Goal: Task Accomplishment & Management: Manage account settings

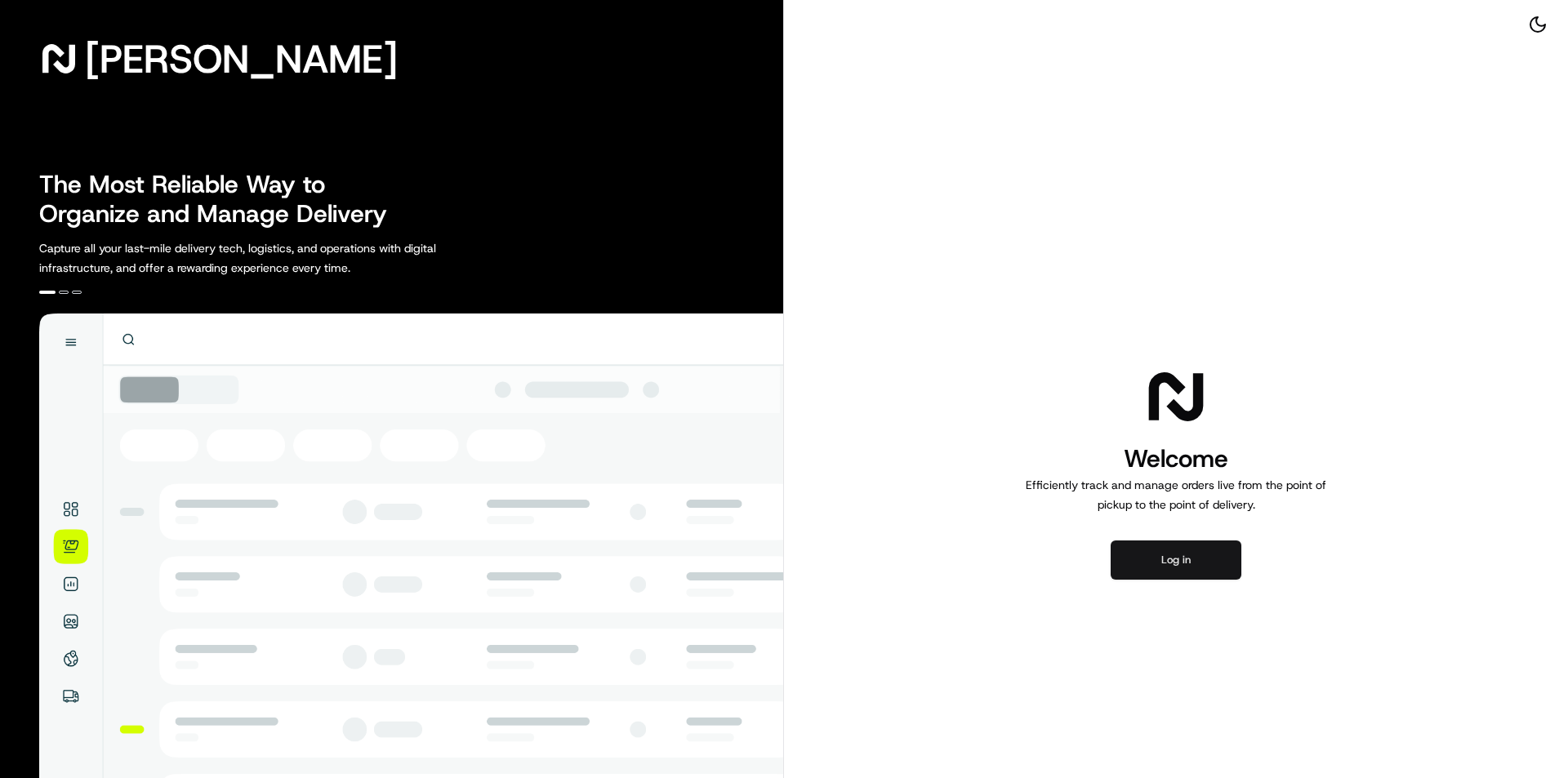
click at [1178, 573] on button "Log in" at bounding box center [1176, 559] width 131 height 40
